Goal: Transaction & Acquisition: Purchase product/service

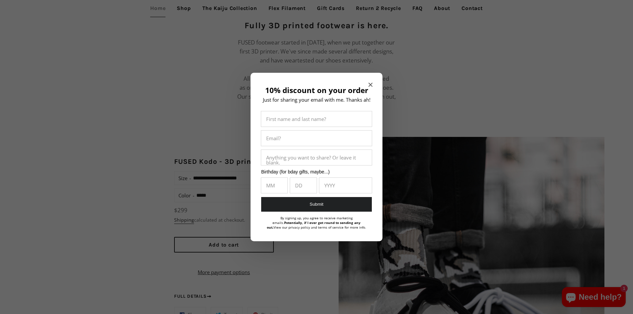
scroll to position [498, 0]
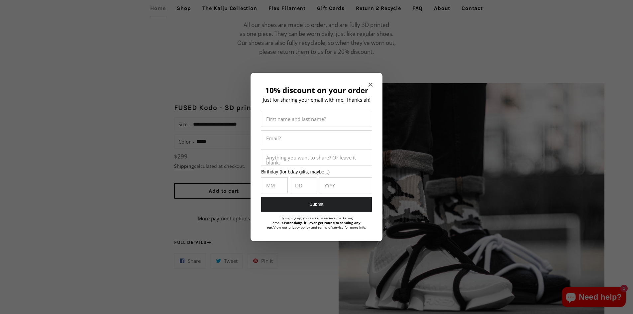
click at [369, 86] on icon "Close modal" at bounding box center [370, 85] width 4 height 4
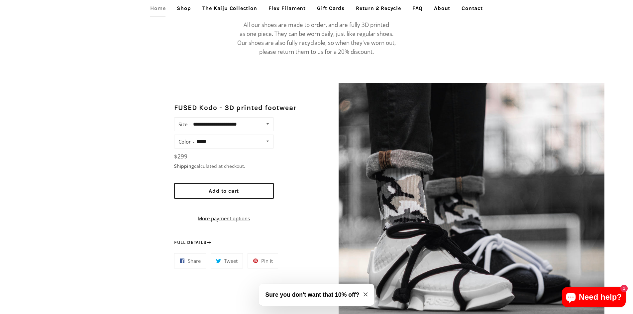
click at [90, 50] on div "Fully 3D printed footwear is here. FUSED footwear started in [DATE], when we pu…" at bounding box center [316, 14] width 633 height 97
click at [201, 185] on button "Add to cart" at bounding box center [224, 191] width 100 height 16
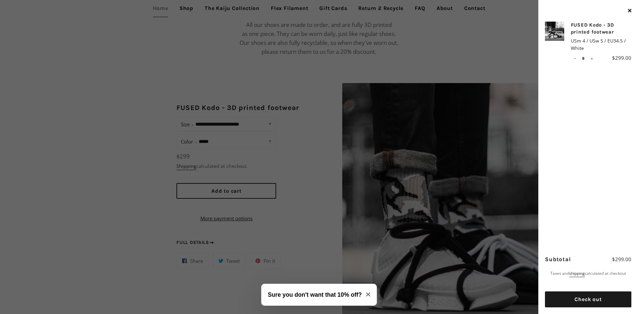
click at [369, 294] on icon "Close modal" at bounding box center [368, 294] width 4 height 4
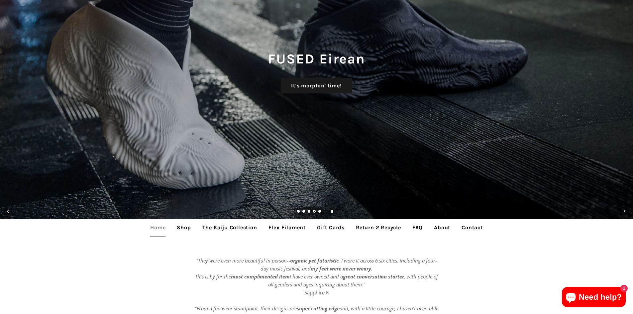
scroll to position [0, 0]
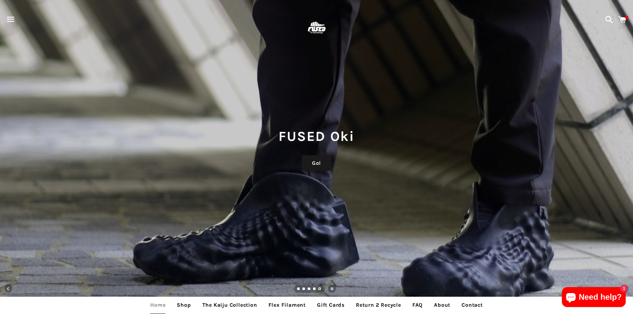
click at [298, 289] on link "Load slide 1" at bounding box center [298, 289] width 3 height 3
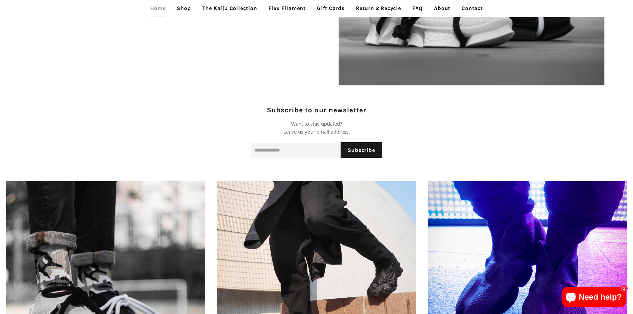
scroll to position [764, 0]
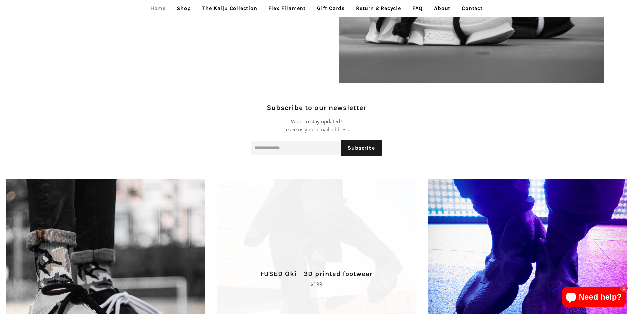
click at [303, 258] on span "FUSED Oki - 3D printed footwear Regular price $199" at bounding box center [316, 278] width 211 height 199
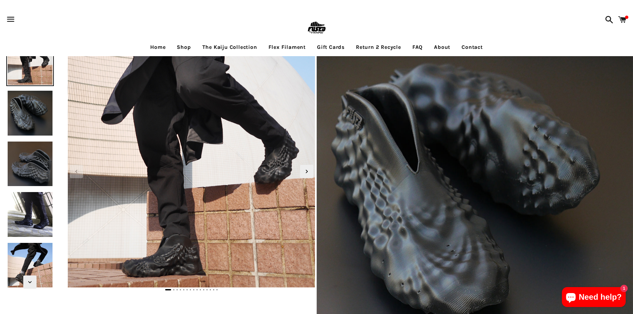
click at [153, 51] on link "Home" at bounding box center [157, 47] width 25 height 17
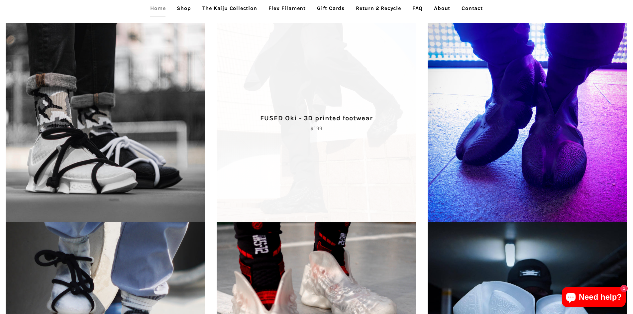
scroll to position [963, 0]
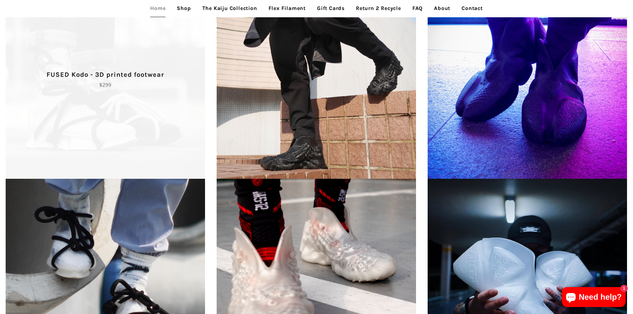
click at [189, 51] on span "FUSED Kodo - 3D printed footwear Regular price $299" at bounding box center [105, 78] width 211 height 199
